Goal: Find specific page/section: Find specific page/section

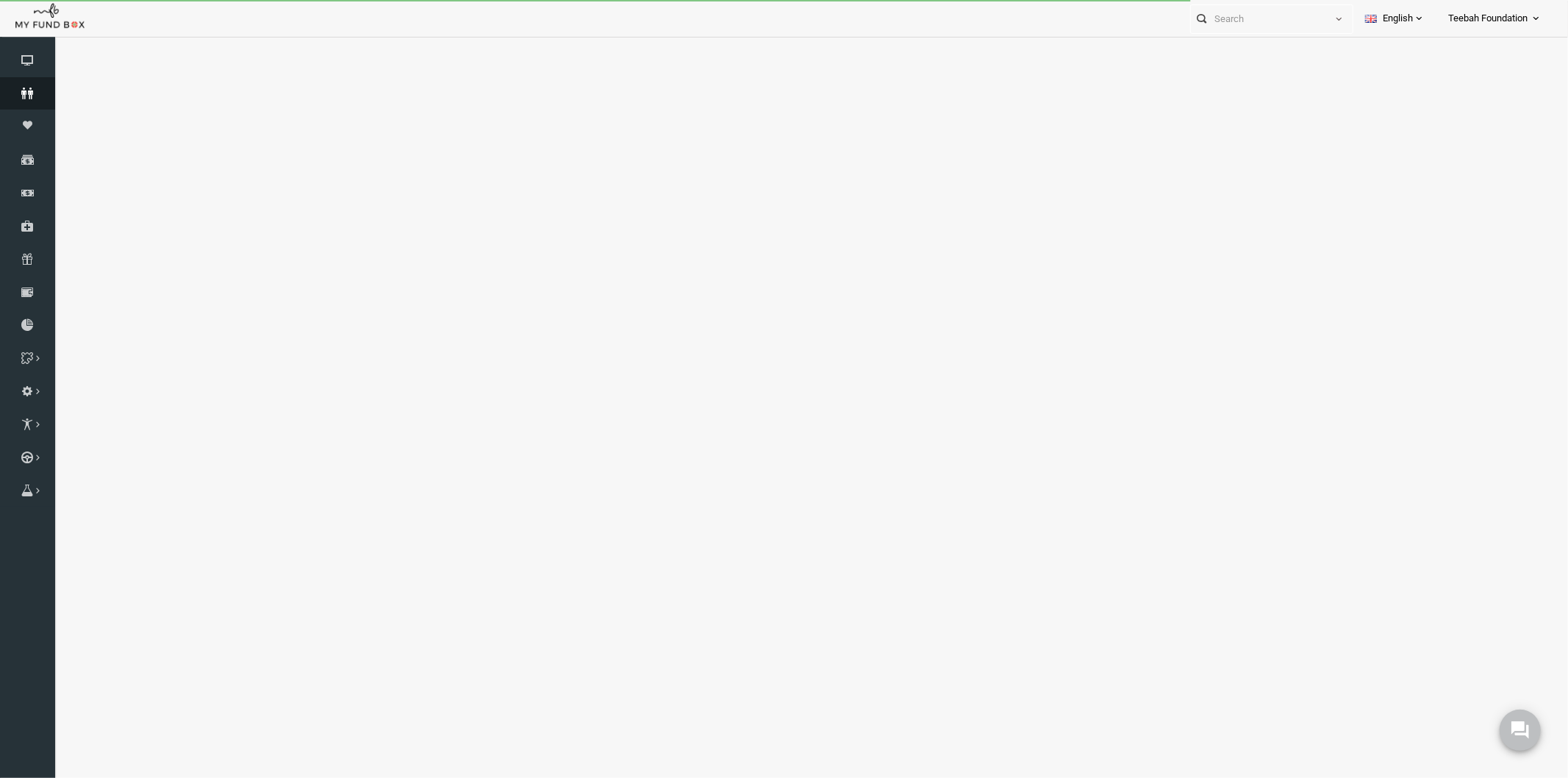
click at [33, 93] on icon at bounding box center [27, 94] width 55 height 12
select select "100"
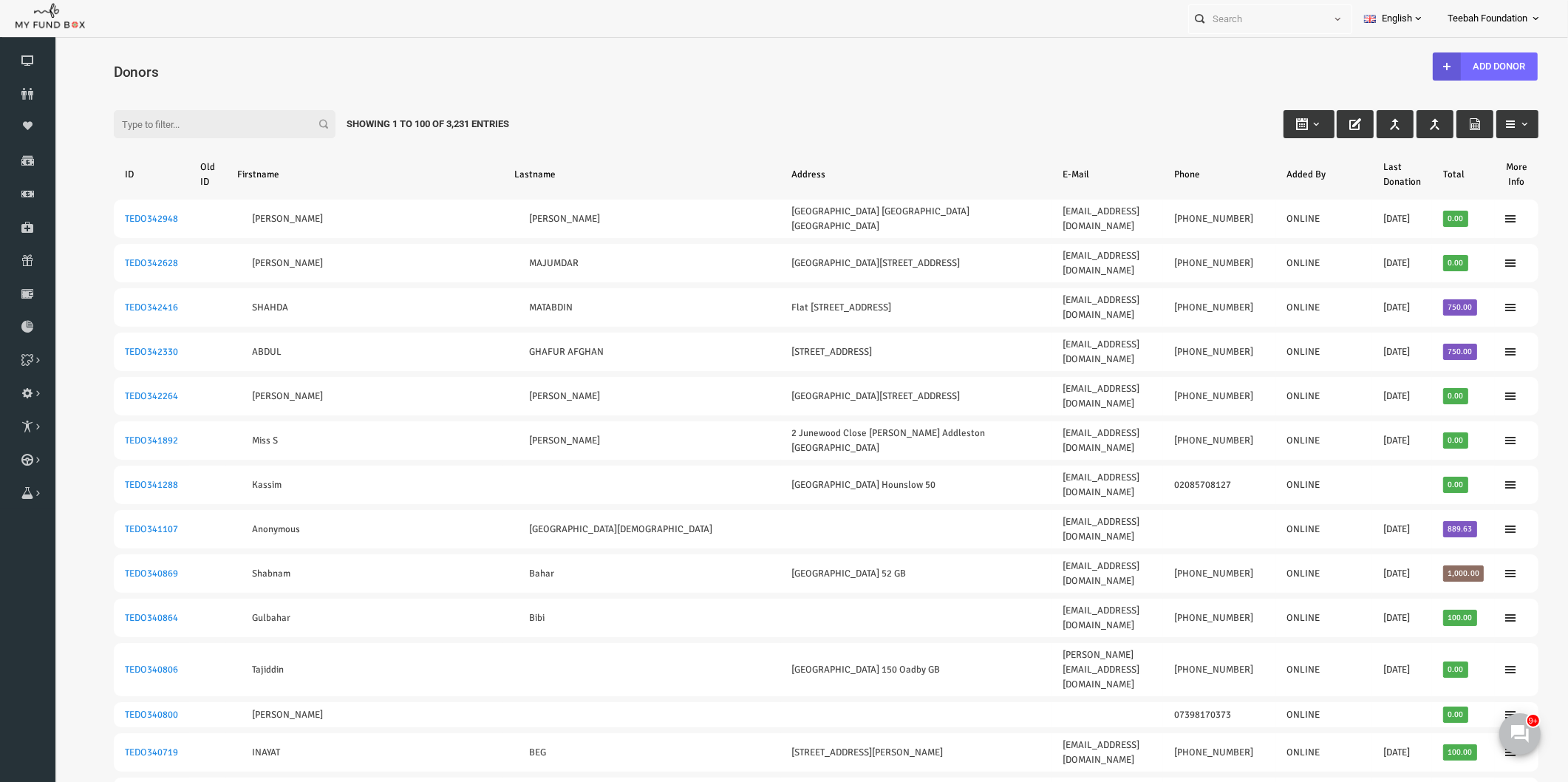
click at [1092, 90] on div "Filter: Showing 1 to 100 of 3,231 Entries" at bounding box center [796, 110] width 1454 height 40
drag, startPoint x: 486, startPoint y: 124, endPoint x: 321, endPoint y: 121, distance: 165.0
click at [321, 121] on div "Showing 1 to 100 of 3,231 Entries" at bounding box center [397, 124] width 185 height 28
click at [323, 96] on div "Filter: Showing 1 to 100 of 3,231 Entries" at bounding box center [796, 110] width 1454 height 40
drag, startPoint x: 315, startPoint y: 123, endPoint x: 494, endPoint y: 124, distance: 179.0
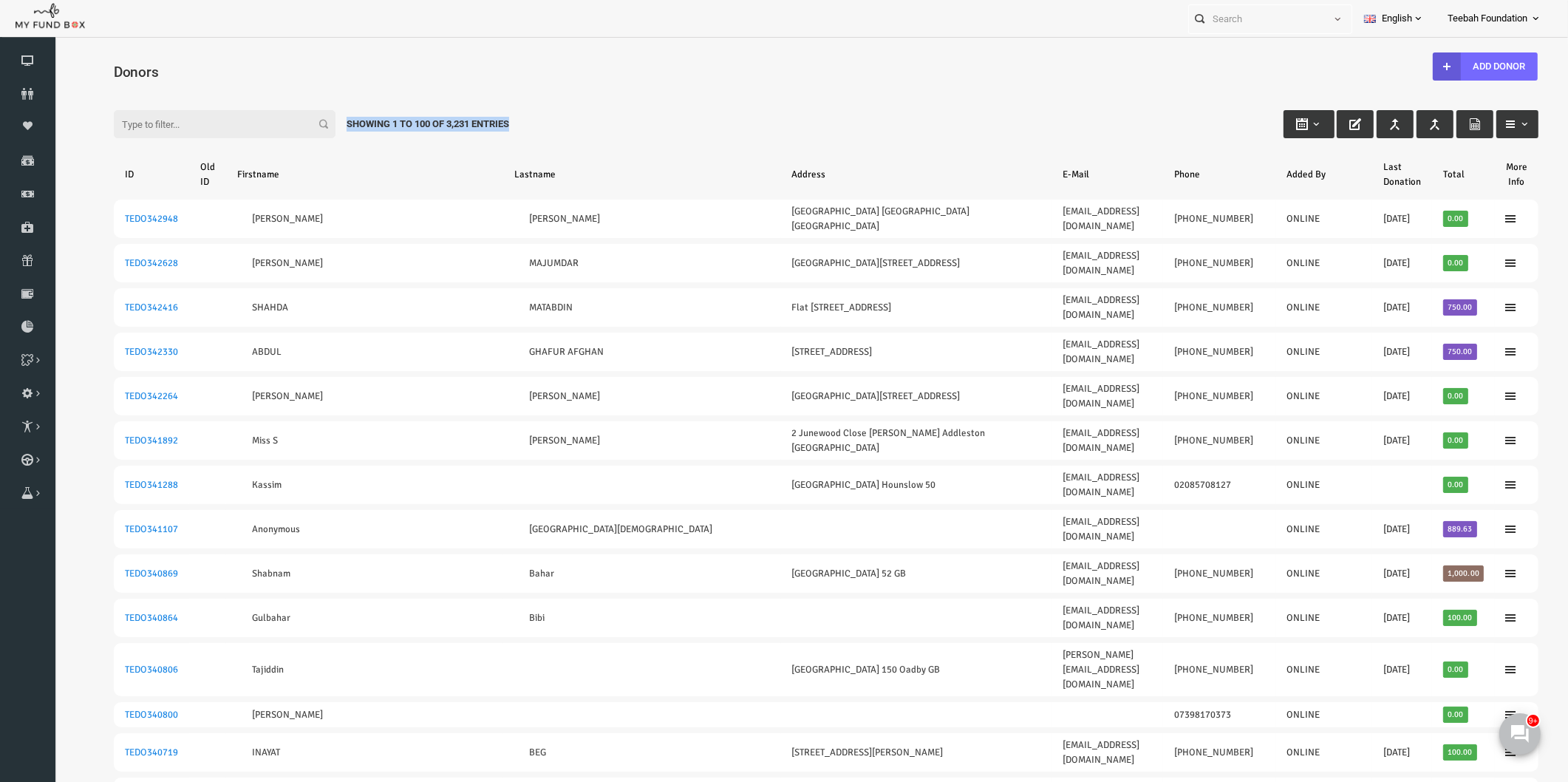
click at [494, 124] on div "Filter: Showing 1 to 100 of 3,231 Entries" at bounding box center [796, 110] width 1454 height 40
click at [507, 121] on div "Filter: Showing 1 to 100 of 3,231 Entries" at bounding box center [796, 110] width 1454 height 40
